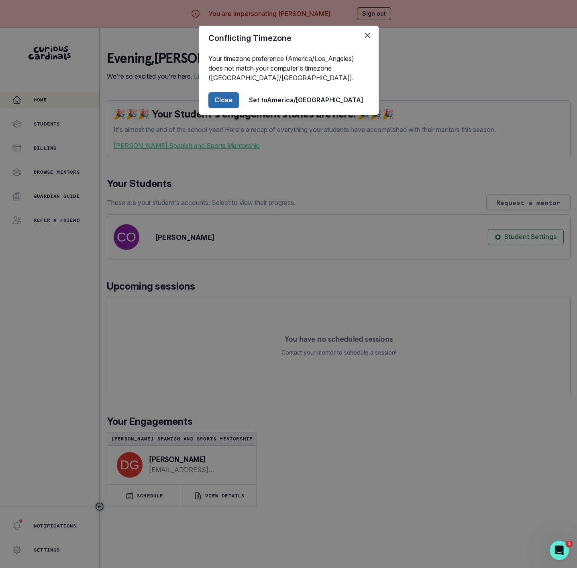
click at [239, 105] on button "Close" at bounding box center [223, 100] width 30 height 16
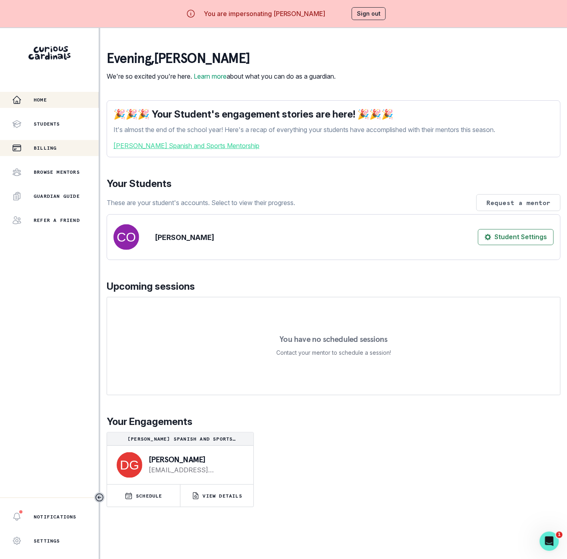
click at [45, 148] on p "Billing" at bounding box center [45, 148] width 23 height 6
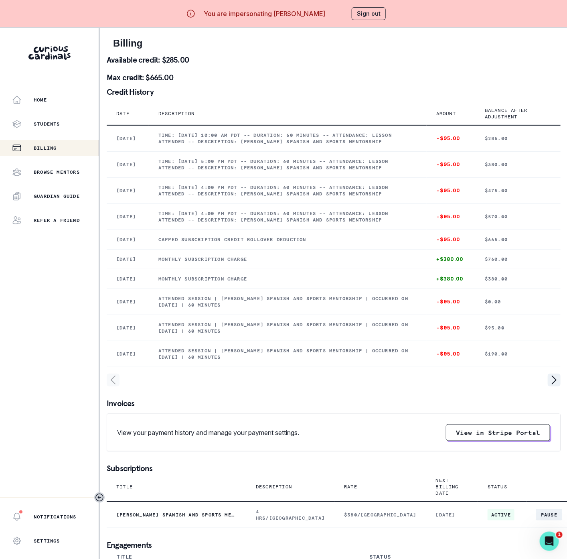
click at [366, 11] on button "Sign out" at bounding box center [369, 13] width 34 height 13
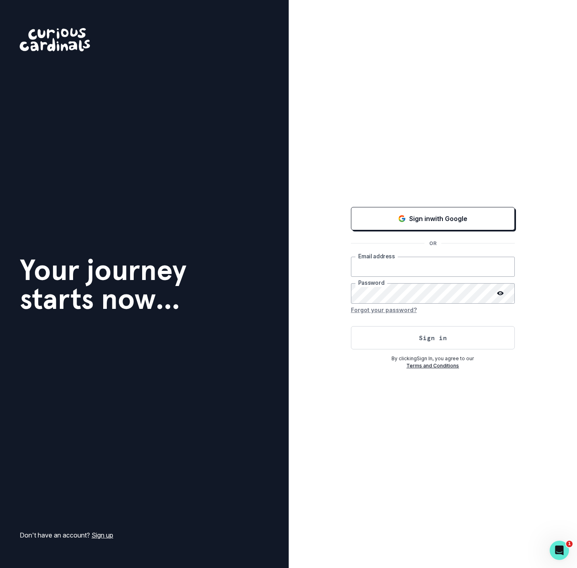
type input "[EMAIL_ADDRESS][DOMAIN_NAME]"
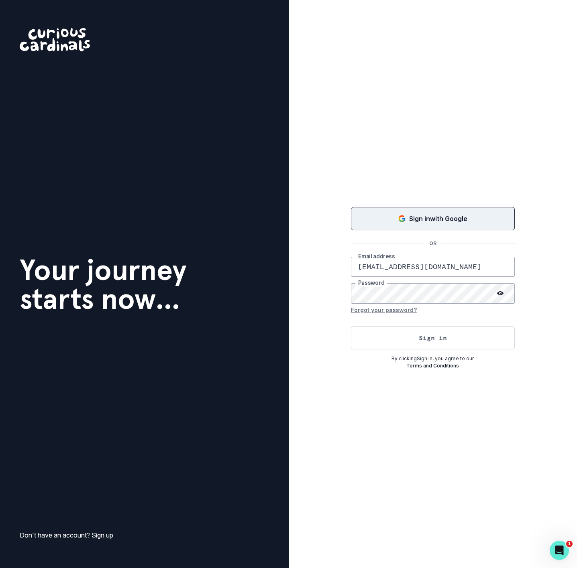
click at [401, 218] on icon "Sign in with Google (GSuite)" at bounding box center [402, 219] width 8 height 8
